Goal: Task Accomplishment & Management: Use online tool/utility

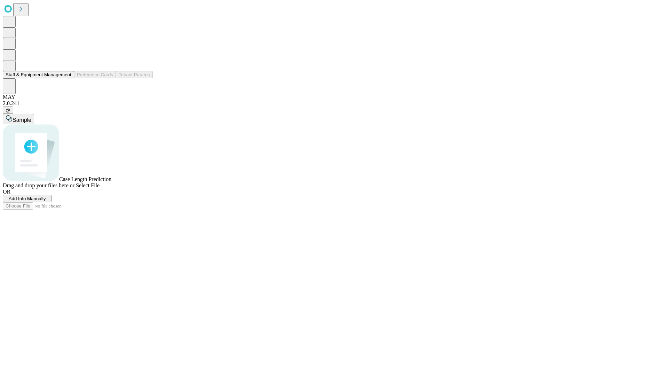
click at [66, 78] on button "Staff & Equipment Management" at bounding box center [38, 74] width 71 height 7
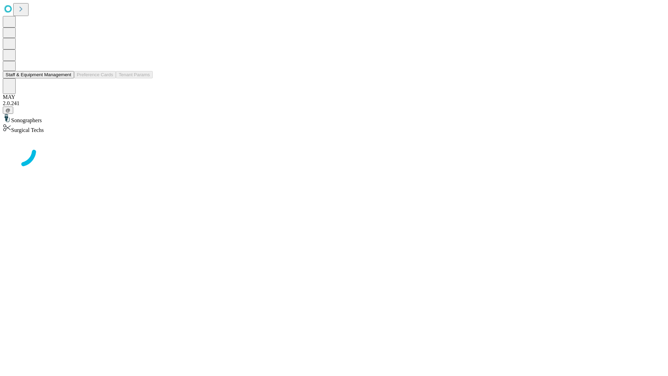
click at [66, 78] on button "Staff & Equipment Management" at bounding box center [38, 74] width 71 height 7
